Goal: Find contact information: Obtain details needed to contact an individual or organization

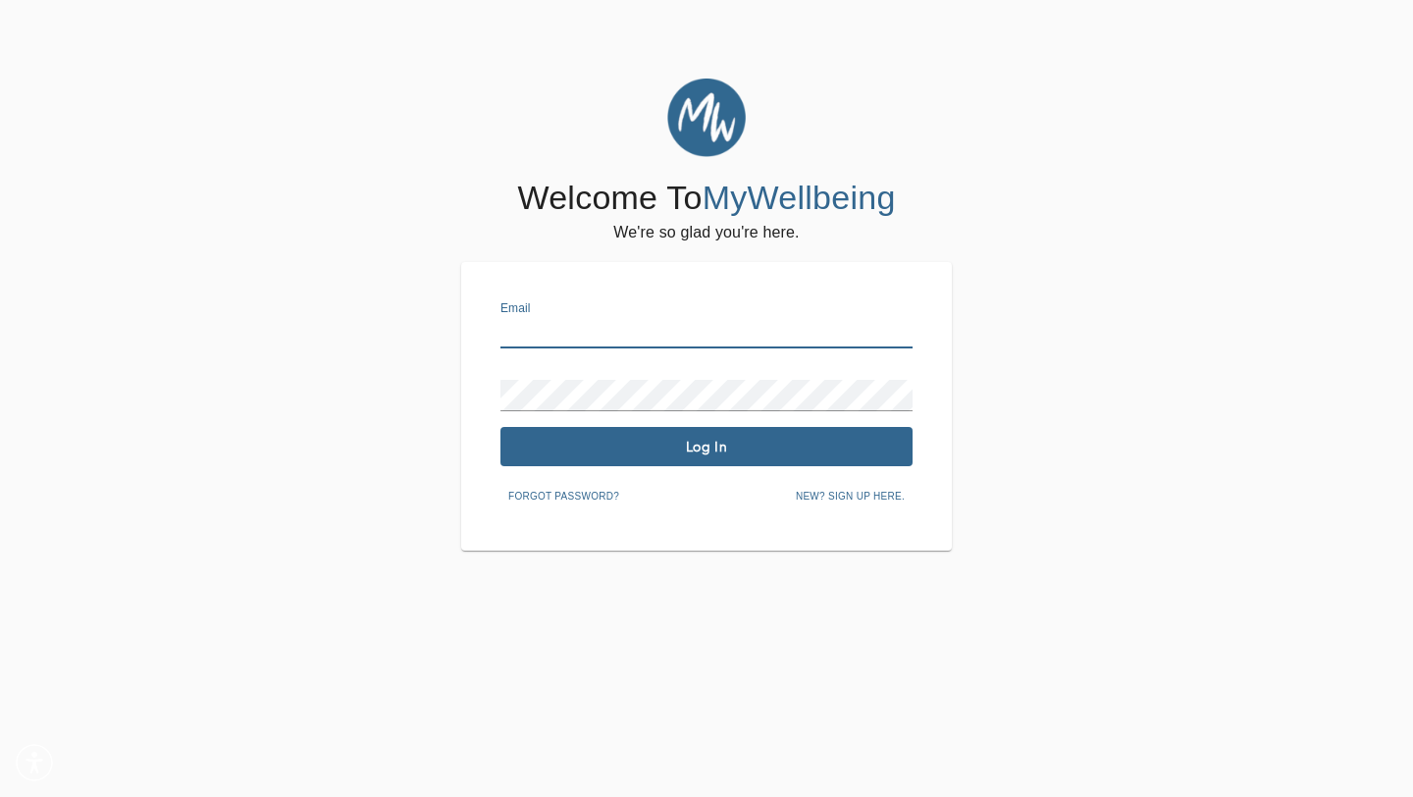
click at [586, 340] on input "text" at bounding box center [706, 332] width 412 height 31
type input "[PERSON_NAME][EMAIL_ADDRESS][PERSON_NAME][DOMAIN_NAME]"
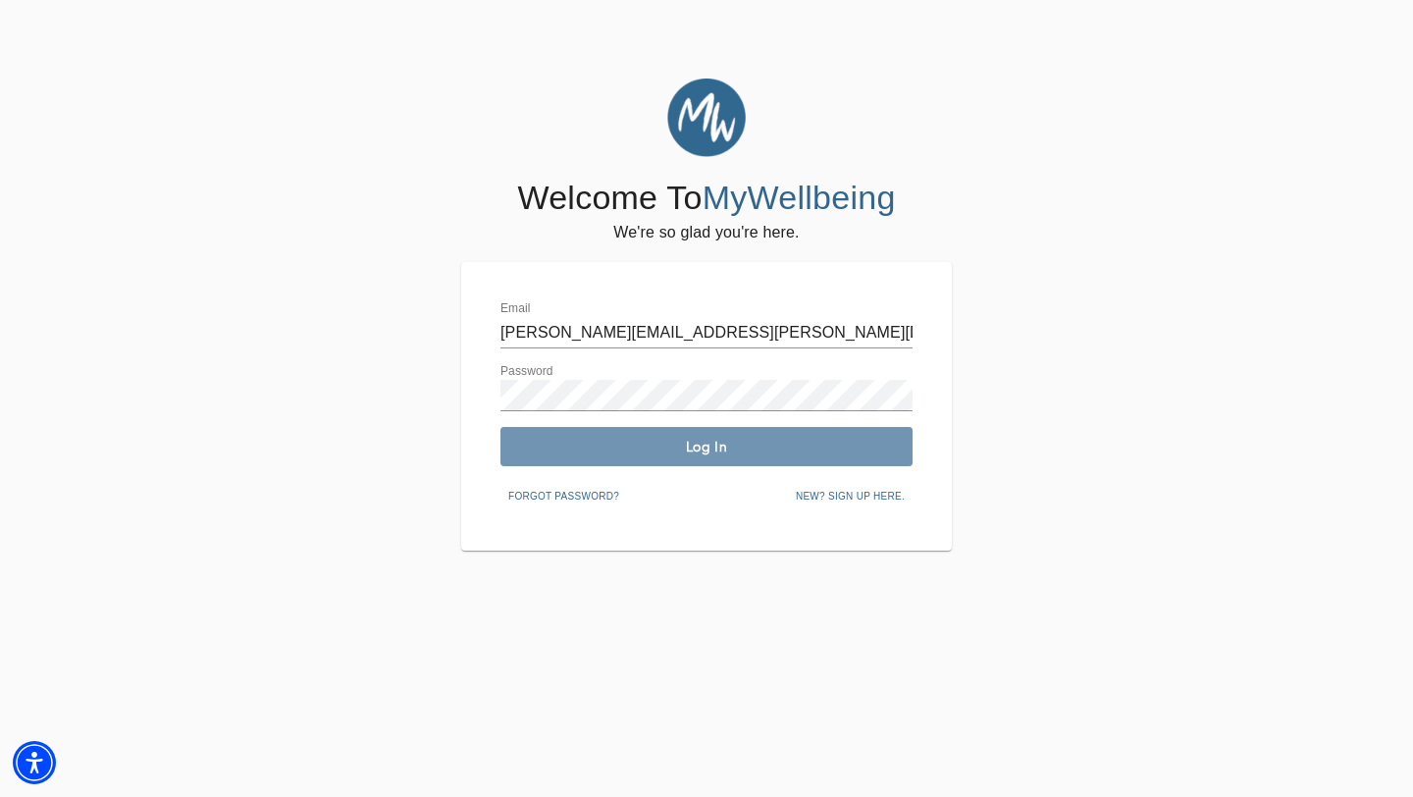
click at [736, 457] on button "Log In" at bounding box center [706, 446] width 412 height 39
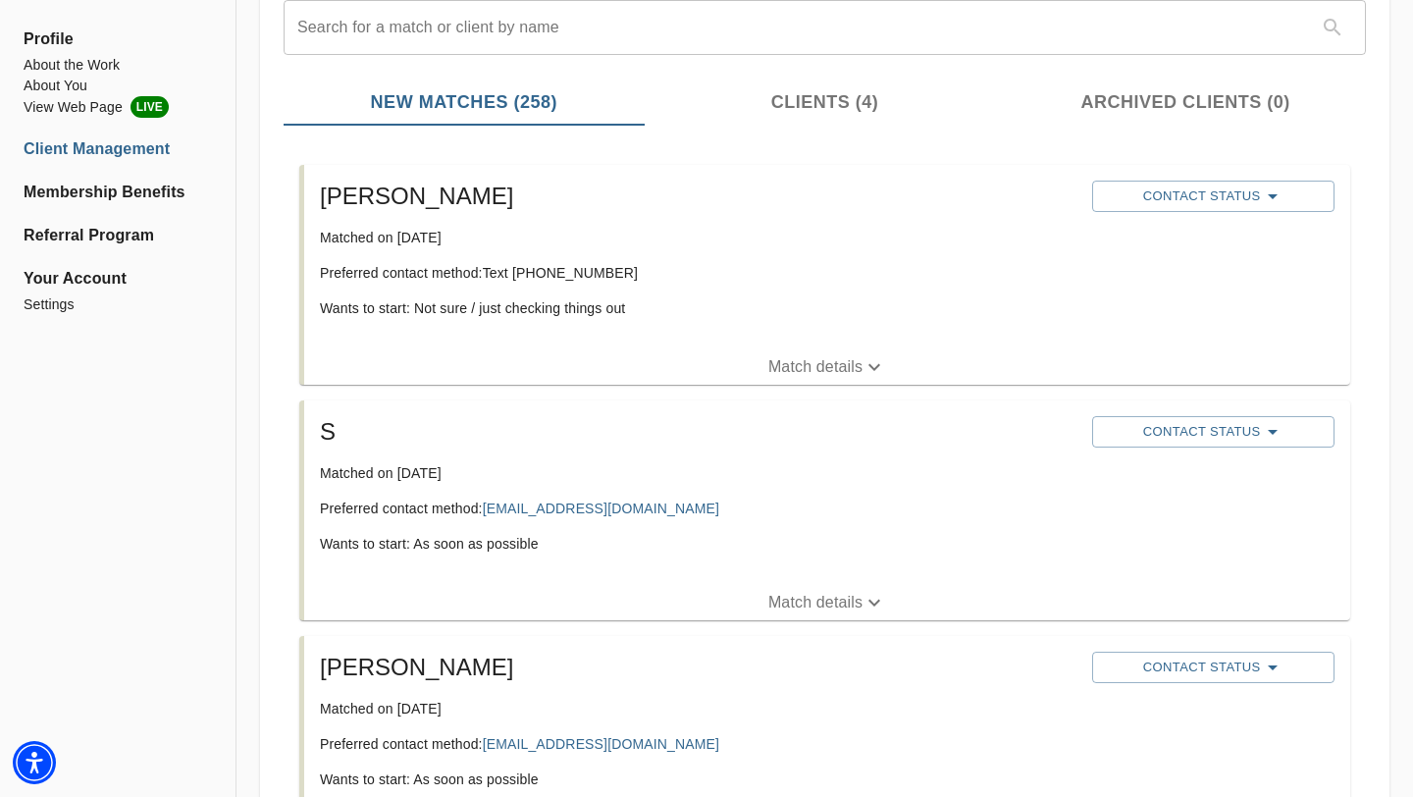
scroll to position [243, 0]
click at [827, 597] on p "Match details" at bounding box center [815, 602] width 94 height 24
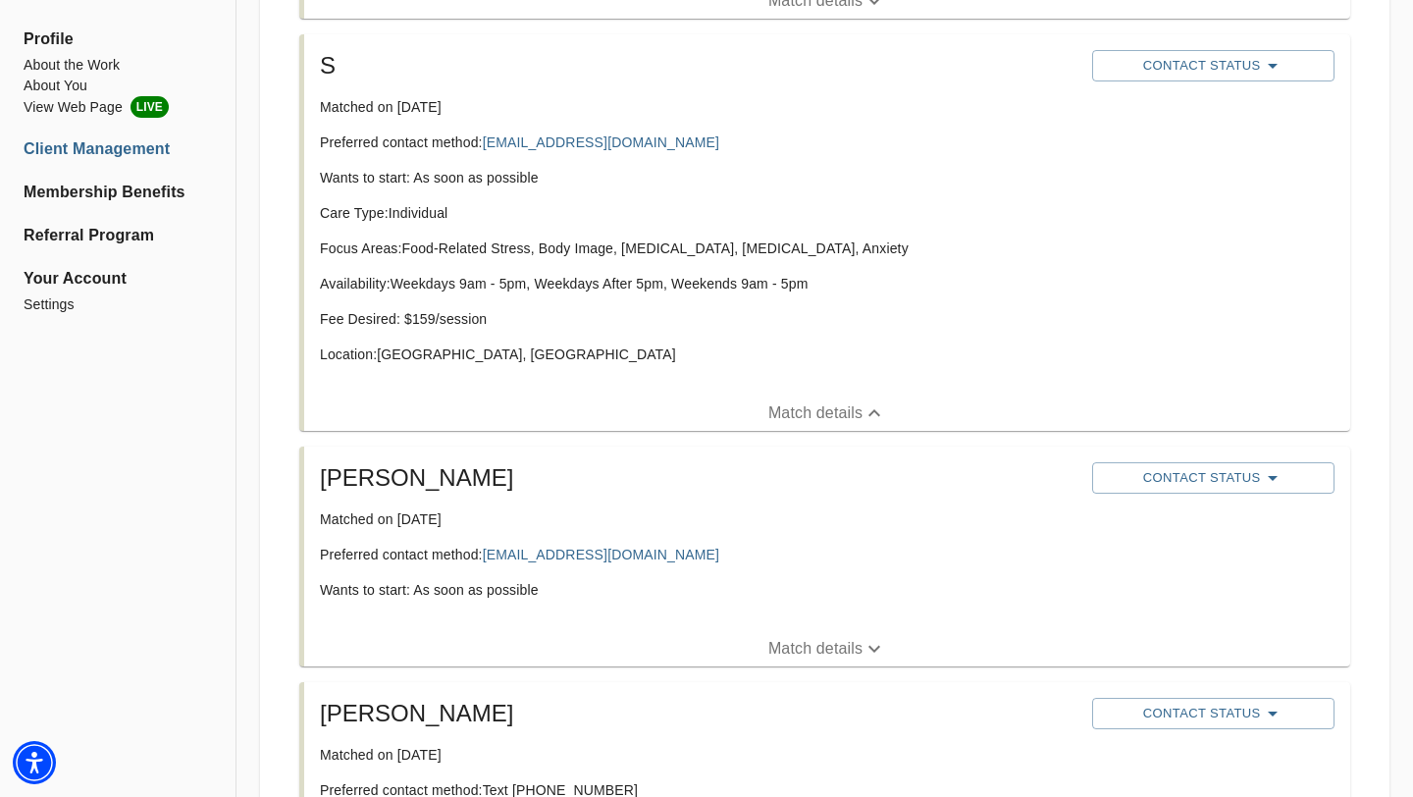
scroll to position [606, 0]
drag, startPoint x: 615, startPoint y: 555, endPoint x: 487, endPoint y: 563, distance: 128.8
click at [487, 563] on p "Preferred contact method: [EMAIL_ADDRESS][DOMAIN_NAME]" at bounding box center [698, 557] width 756 height 20
copy link "[EMAIL_ADDRESS][DOMAIN_NAME]"
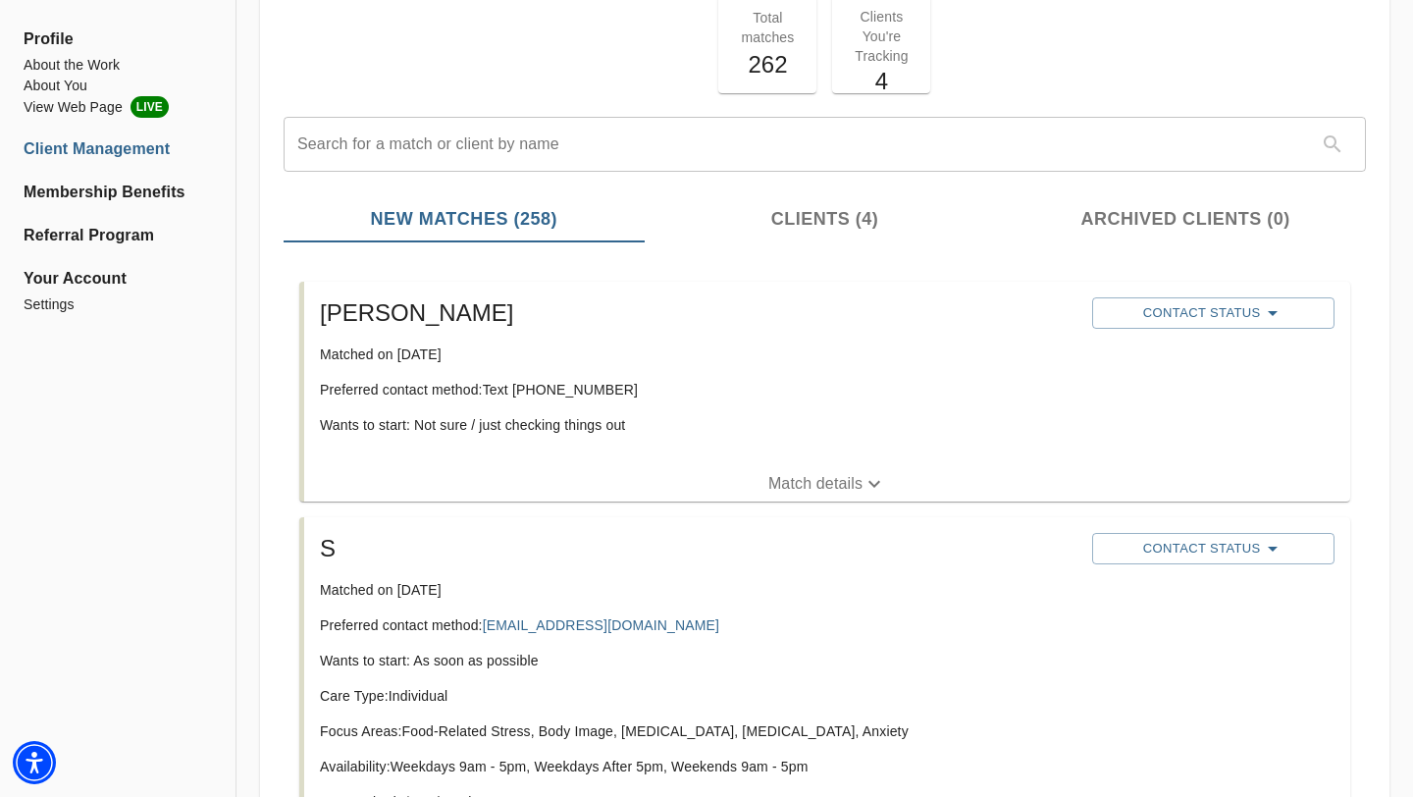
scroll to position [154, 0]
